Goal: Check status: Check status

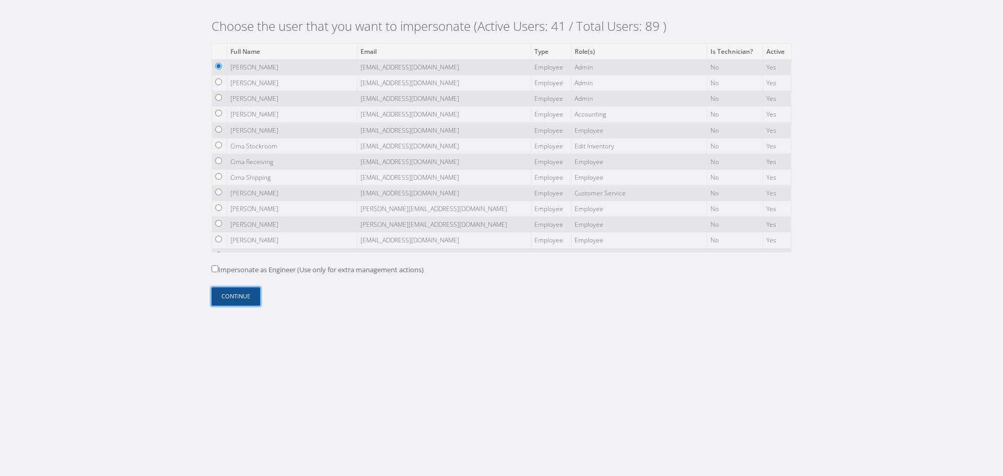
click at [251, 291] on button "Continue" at bounding box center [236, 296] width 49 height 18
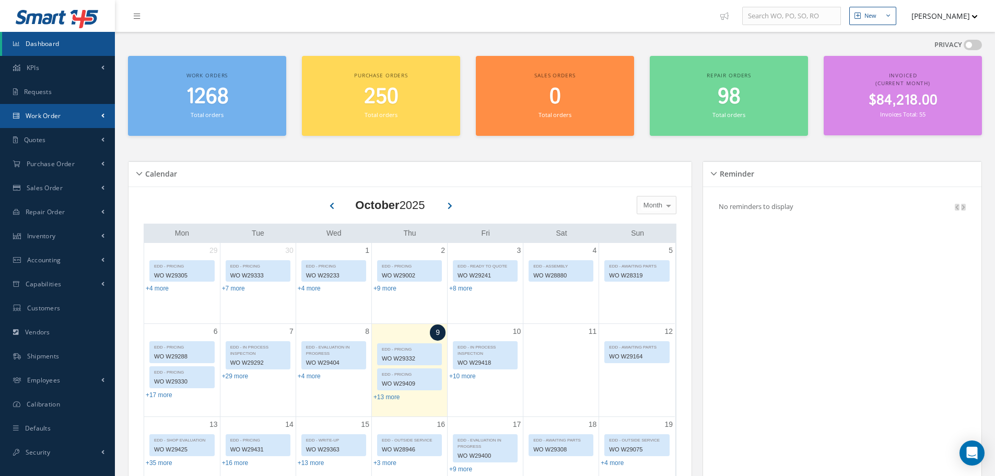
click at [83, 122] on link "Work Order" at bounding box center [57, 116] width 115 height 24
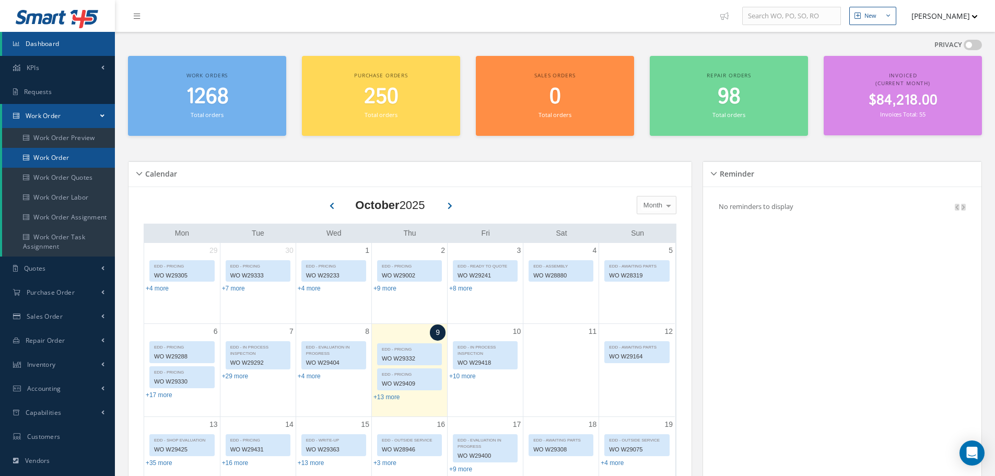
click at [72, 155] on link "Work Order" at bounding box center [58, 158] width 113 height 20
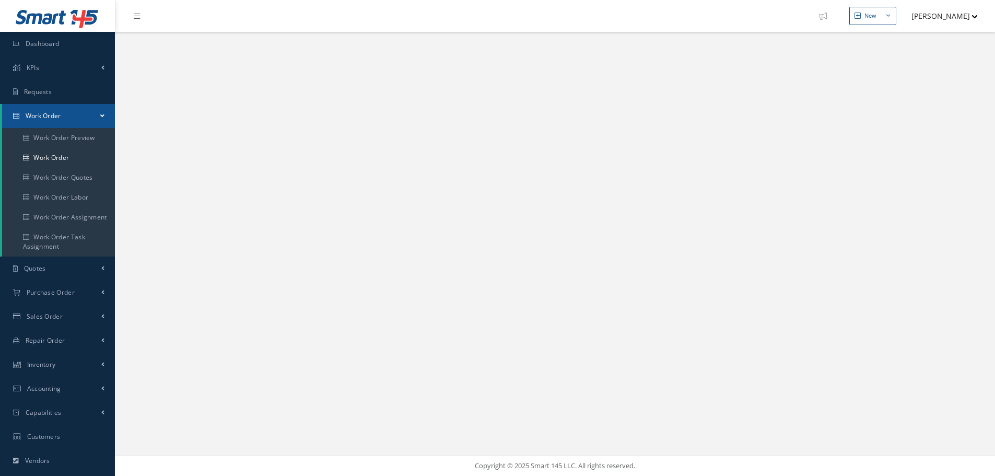
select select "25"
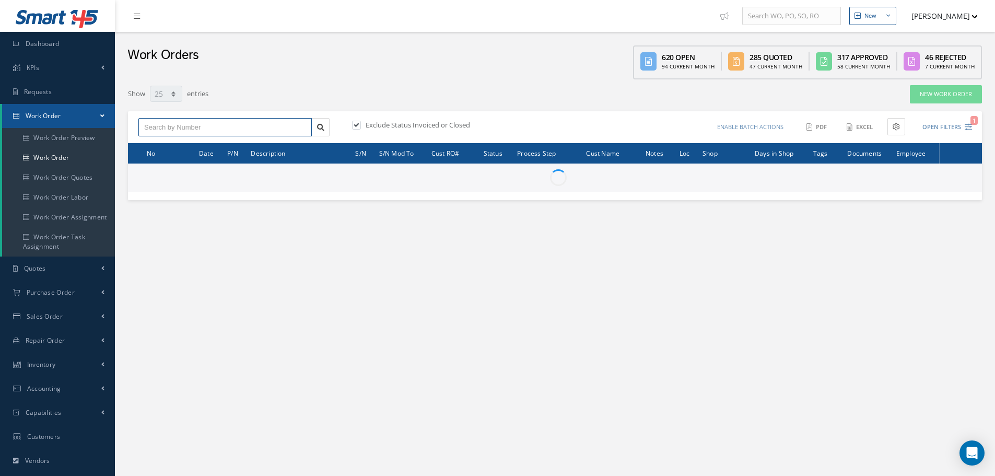
click at [236, 127] on input "text" at bounding box center [224, 127] width 173 height 19
paste input "W23170"
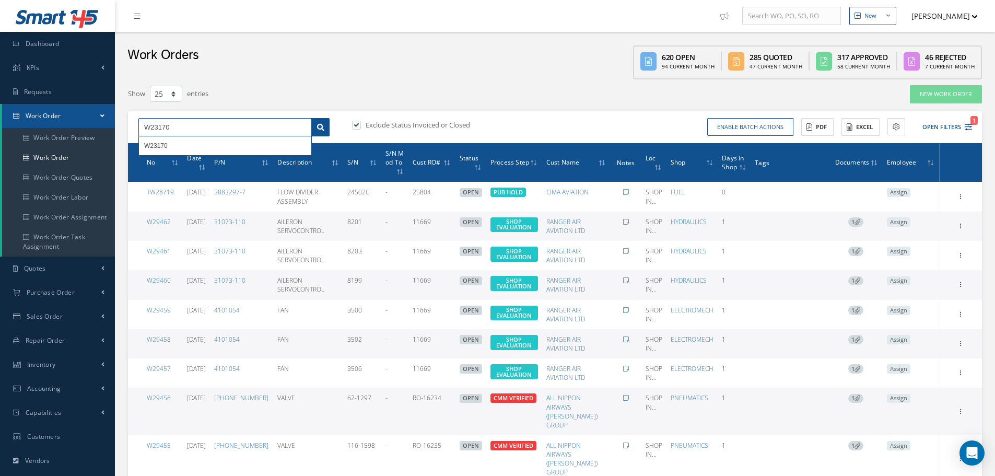
type input "W23170"
click at [320, 127] on icon at bounding box center [320, 127] width 7 height 7
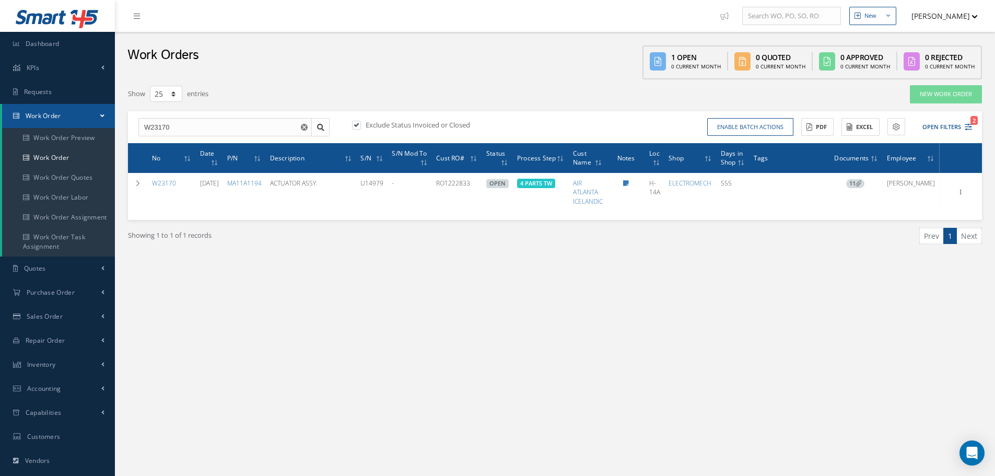
click at [305, 127] on icon "Reset" at bounding box center [304, 127] width 7 height 7
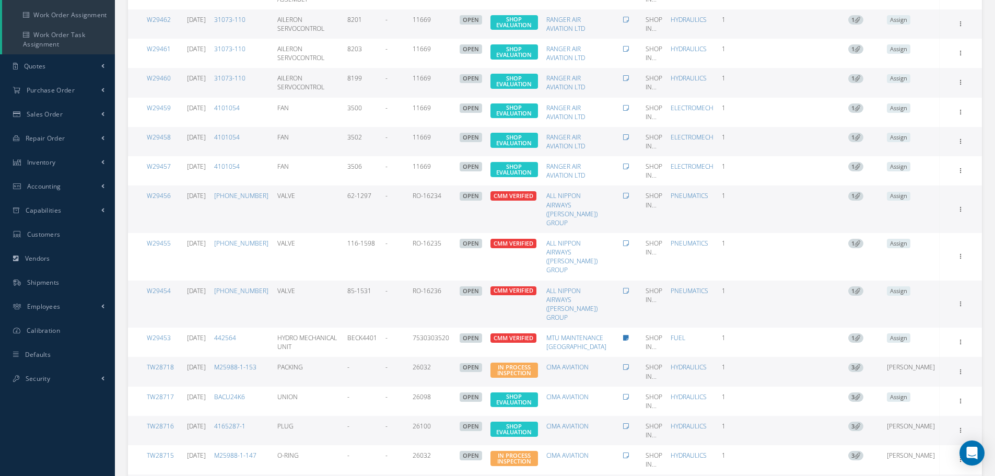
scroll to position [200, 0]
